Goal: Use online tool/utility: Utilize a website feature to perform a specific function

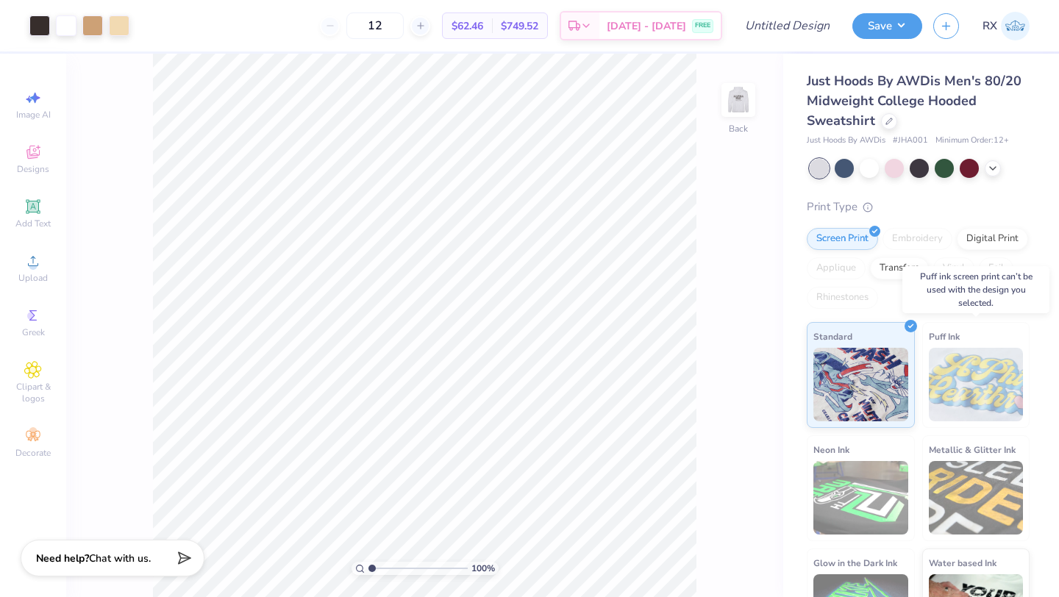
click at [976, 380] on img at bounding box center [976, 385] width 95 height 74
click at [867, 377] on img at bounding box center [861, 383] width 95 height 74
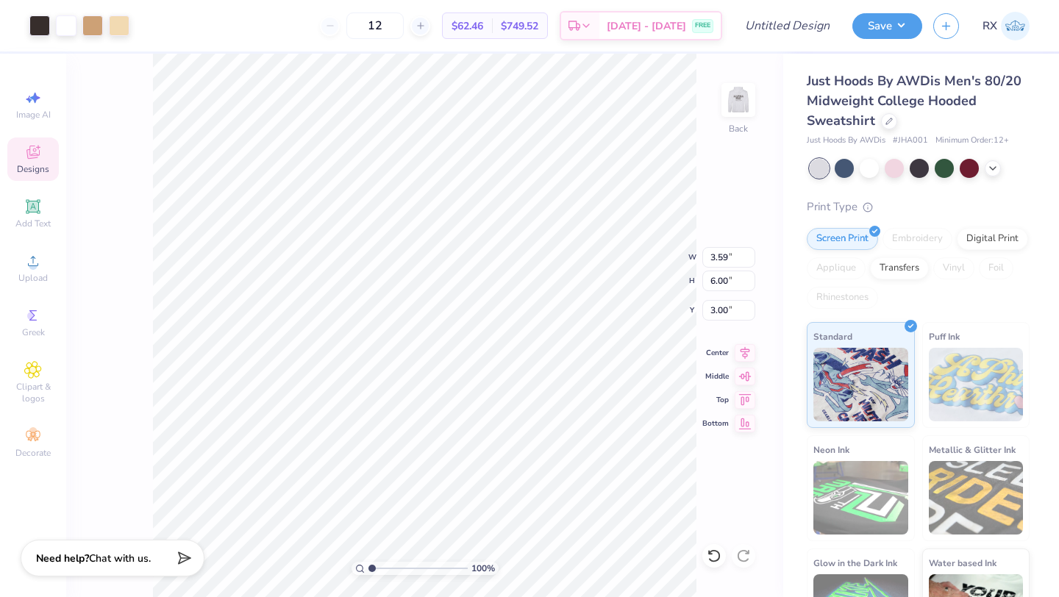
type input "4.10"
click at [743, 105] on img at bounding box center [738, 100] width 59 height 59
click at [743, 105] on img at bounding box center [738, 99] width 29 height 29
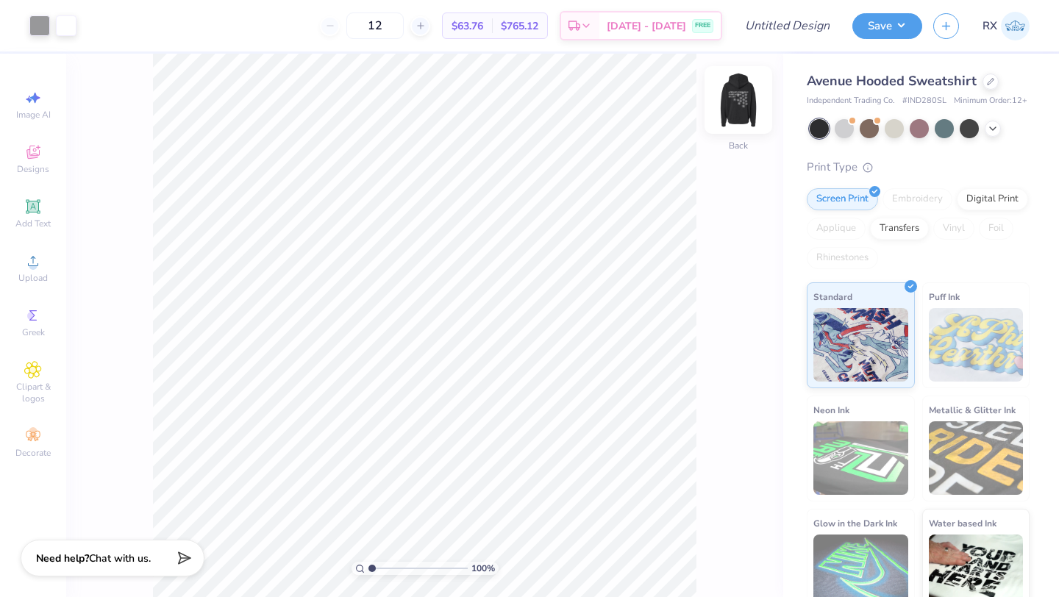
click at [741, 107] on img at bounding box center [738, 100] width 59 height 59
click at [741, 107] on img at bounding box center [738, 99] width 29 height 29
